Goal: Task Accomplishment & Management: Manage account settings

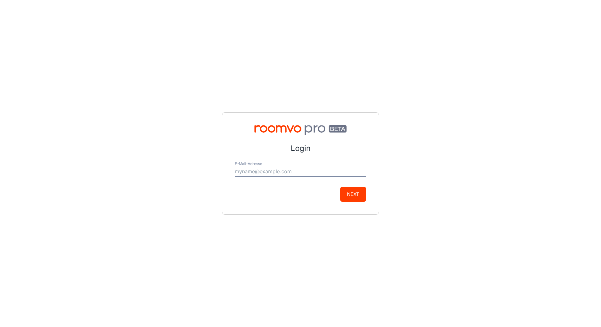
click at [263, 171] on input "E-Mail-Adresse" at bounding box center [300, 172] width 131 height 10
type input "[PERSON_NAME][EMAIL_ADDRESS][DOMAIN_NAME]"
click at [354, 193] on button "Next" at bounding box center [353, 194] width 26 height 15
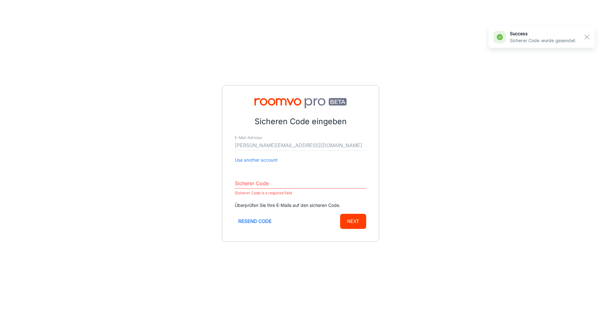
click at [437, 113] on div "Sicheren Code eingeben E-Mail-Adresse [EMAIL_ADDRESS][DOMAIN_NAME] Use another …" at bounding box center [300, 163] width 601 height 327
click at [259, 181] on input "Sicherer Code" at bounding box center [300, 184] width 131 height 10
paste input "048567"
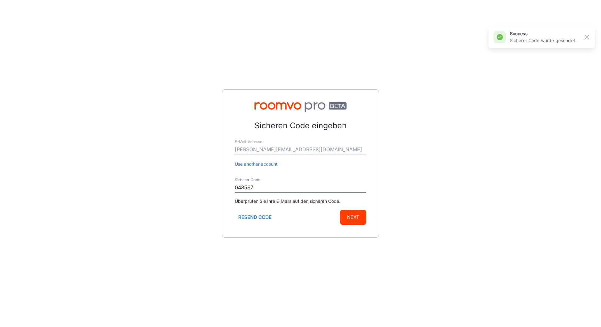
type input "048567"
click at [364, 216] on button "Next" at bounding box center [353, 217] width 26 height 15
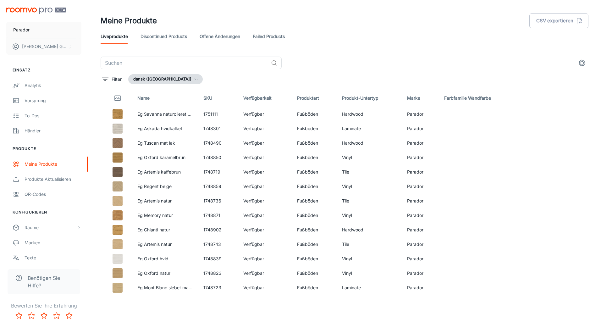
click at [463, 35] on div "Liveprodukte Discontinued Products offene Änderungen Failed Products" at bounding box center [345, 36] width 488 height 15
click at [155, 58] on input "text" at bounding box center [185, 63] width 168 height 13
paste input "1730776"
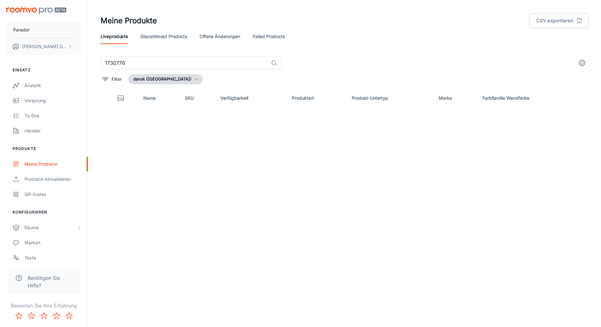
click at [160, 78] on button "dansk ([GEOGRAPHIC_DATA])" at bounding box center [165, 79] width 75 height 10
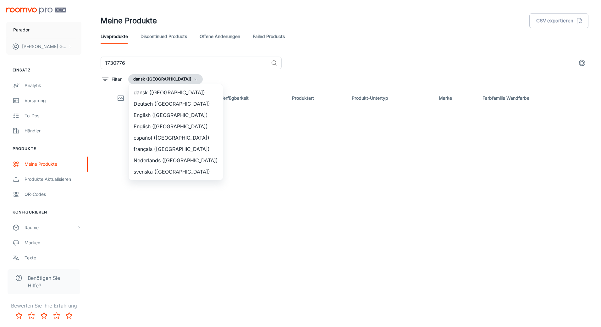
click at [159, 98] on li "Deutsch ([GEOGRAPHIC_DATA])" at bounding box center [176, 103] width 94 height 11
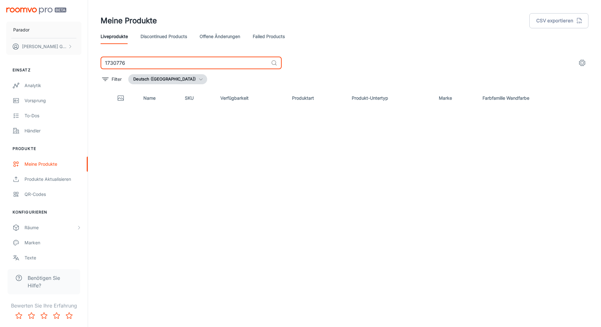
click at [160, 66] on input "1730776" at bounding box center [185, 63] width 168 height 13
click at [183, 61] on input "1730776" at bounding box center [185, 63] width 168 height 13
paste input "518128"
type input "1518128"
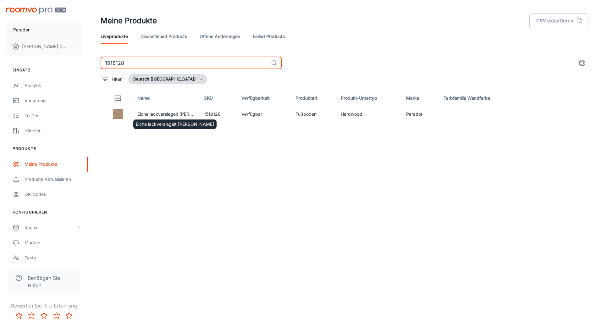
click at [147, 116] on div "Eiche lackversiegelt [PERSON_NAME]" at bounding box center [175, 122] width 85 height 14
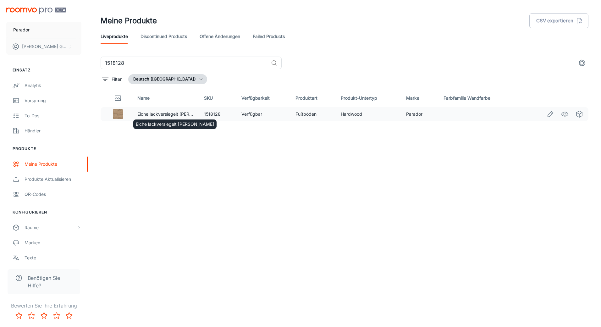
click at [146, 114] on link "Eiche lackversiegelt [PERSON_NAME]" at bounding box center [176, 113] width 78 height 5
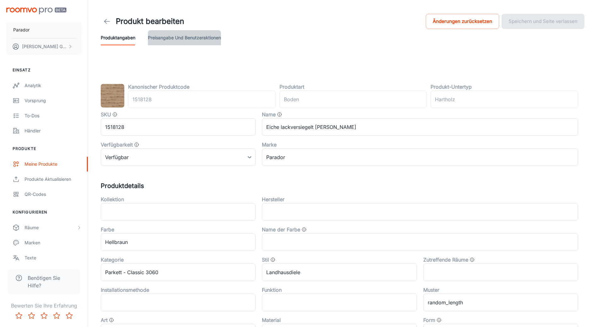
click at [194, 42] on button "Preisangabe und Benutzeraktionen" at bounding box center [184, 37] width 73 height 15
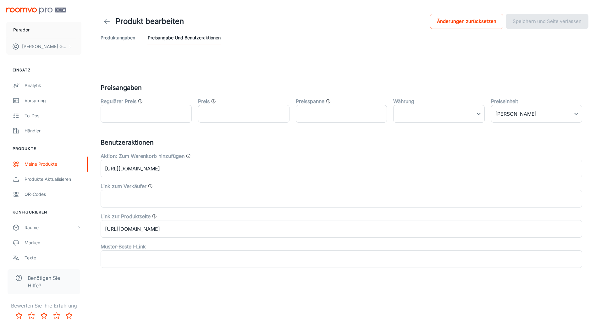
click at [114, 40] on button "Produktangaben" at bounding box center [118, 37] width 35 height 15
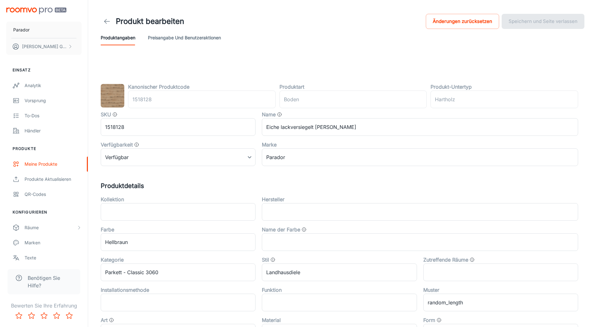
click at [112, 100] on img at bounding box center [113, 96] width 24 height 24
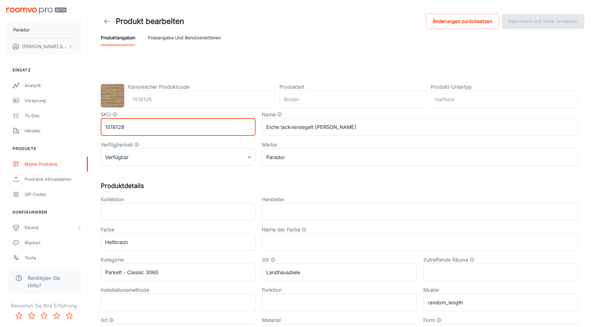
click at [108, 123] on input "1518128" at bounding box center [178, 127] width 155 height 18
click at [109, 126] on input "1518128" at bounding box center [178, 127] width 155 height 18
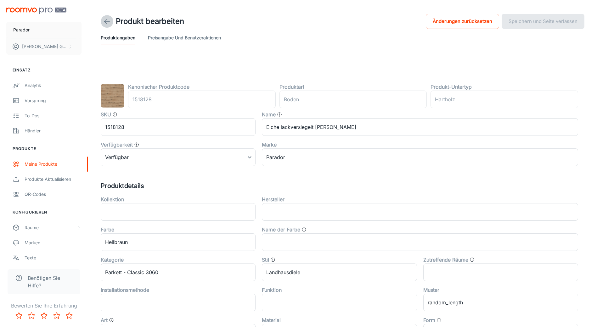
click at [107, 23] on icon at bounding box center [107, 22] width 8 height 8
